Goal: Complete application form

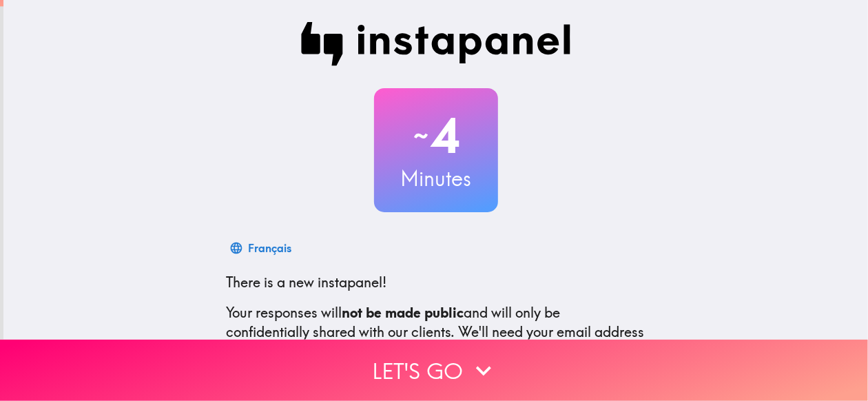
scroll to position [171, 0]
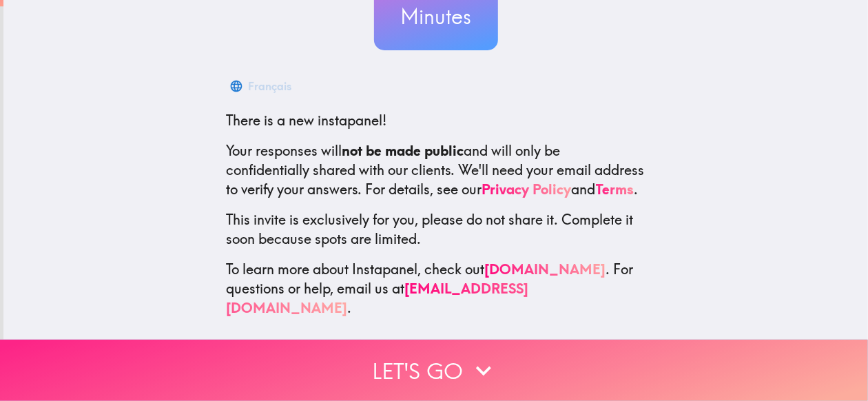
click at [468, 355] on icon "button" at bounding box center [483, 370] width 30 height 30
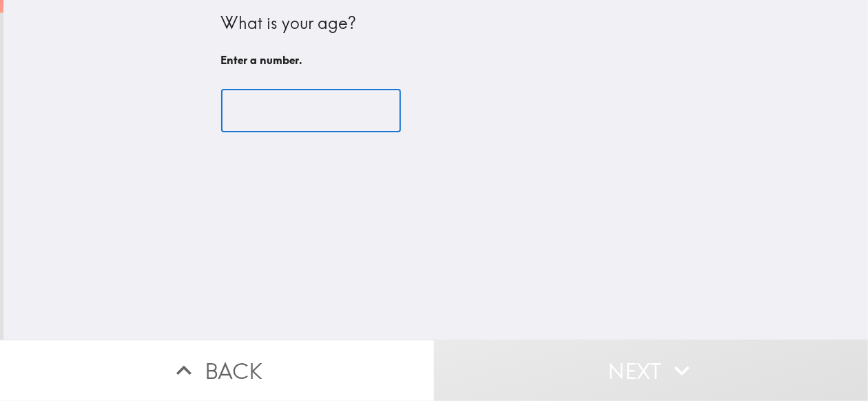
click at [256, 116] on input "number" at bounding box center [311, 111] width 180 height 43
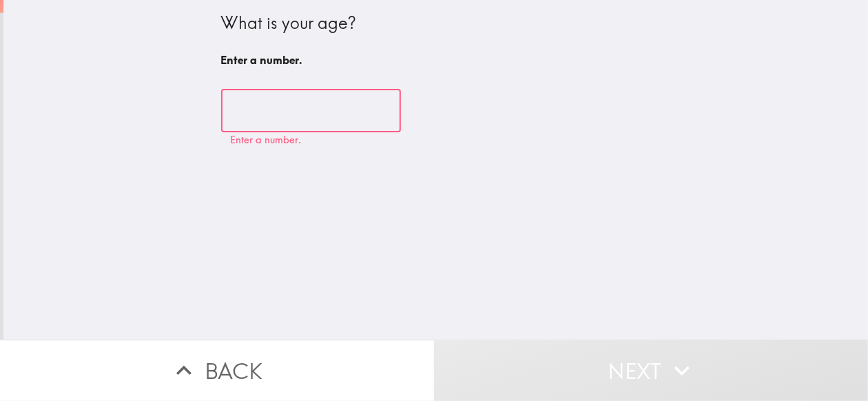
click at [251, 117] on input "number" at bounding box center [311, 111] width 180 height 43
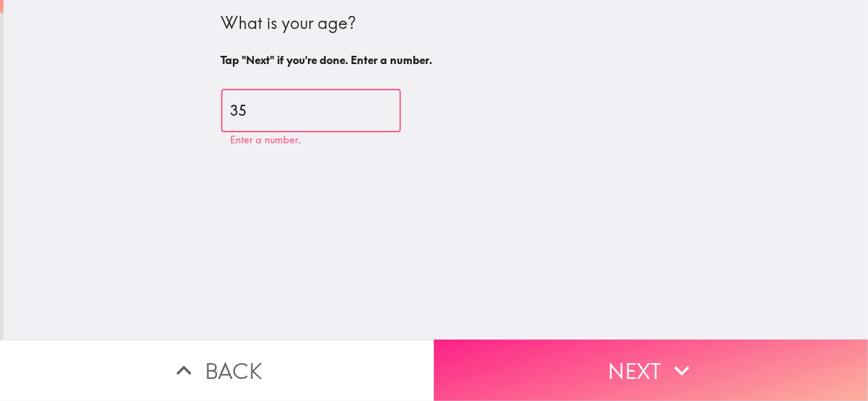
type input "35"
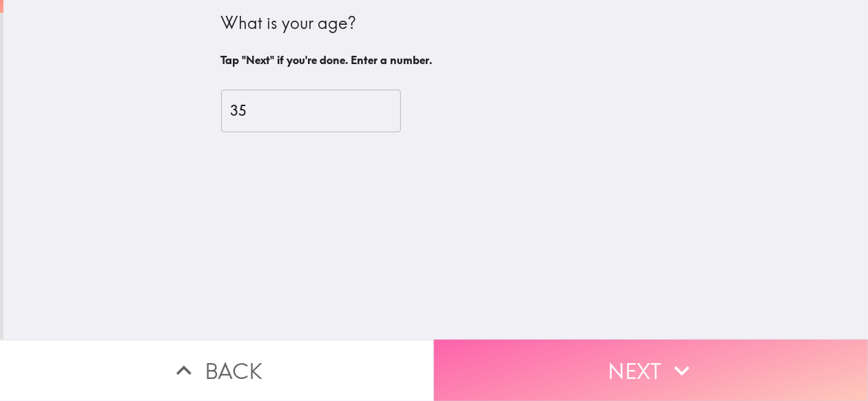
click at [608, 350] on button "Next" at bounding box center [651, 370] width 434 height 61
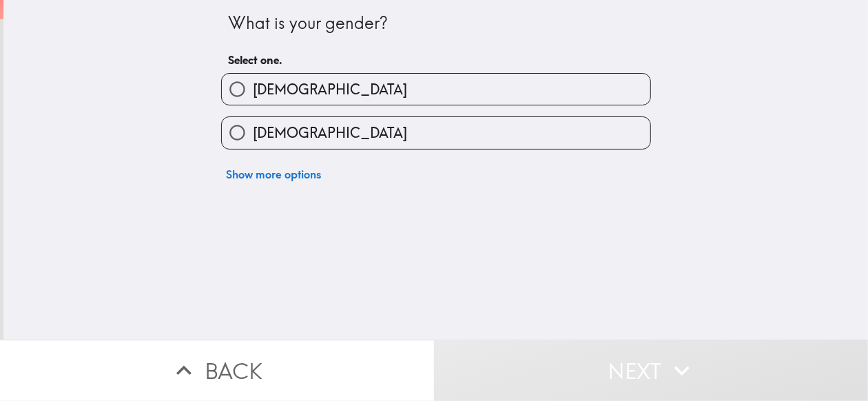
click at [283, 131] on span "[DEMOGRAPHIC_DATA]" at bounding box center [330, 132] width 154 height 19
click at [253, 131] on input "[DEMOGRAPHIC_DATA]" at bounding box center [237, 132] width 31 height 31
radio input "true"
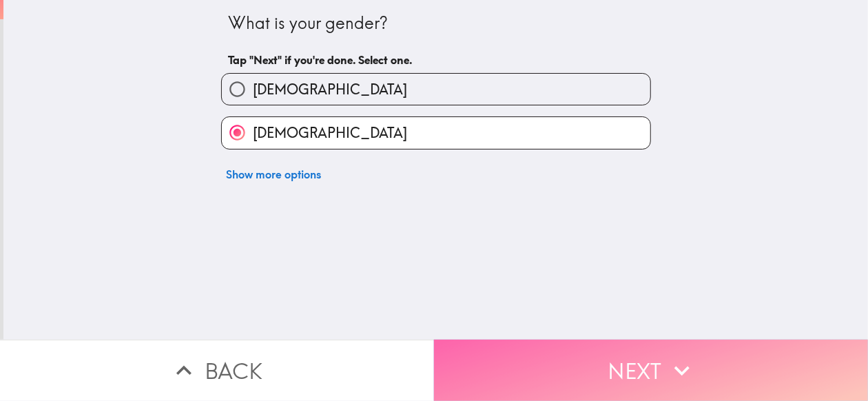
click at [572, 340] on button "Next" at bounding box center [651, 370] width 434 height 61
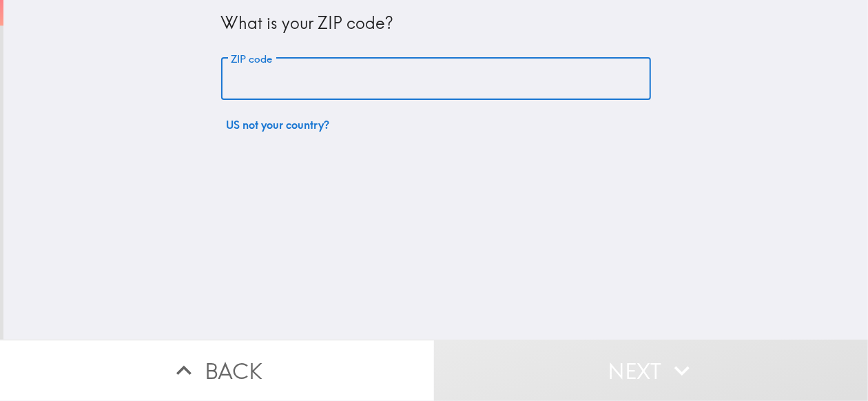
click at [342, 85] on input "ZIP code" at bounding box center [436, 79] width 430 height 43
click at [251, 92] on input "ZIP code" at bounding box center [436, 79] width 430 height 43
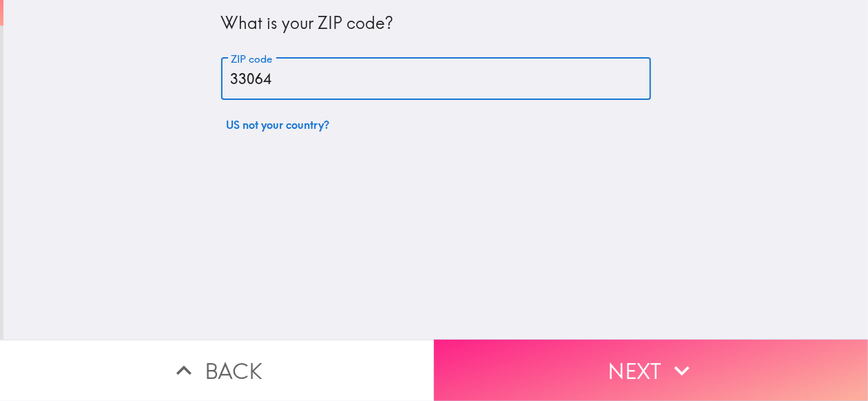
type input "33064"
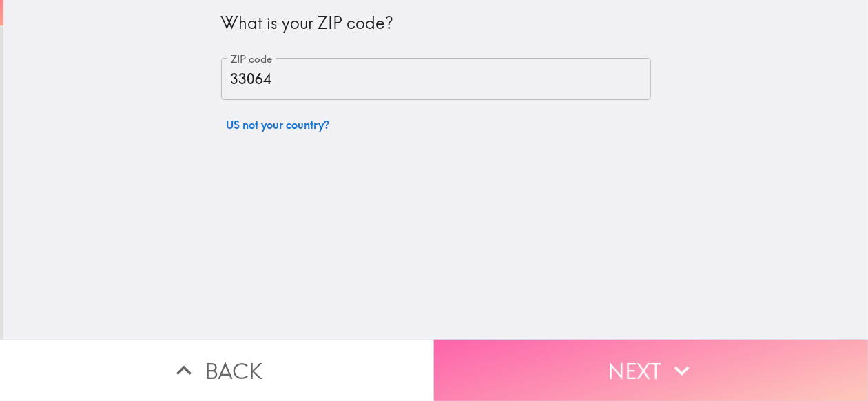
click at [550, 367] on button "Next" at bounding box center [651, 370] width 434 height 61
